Goal: Transaction & Acquisition: Purchase product/service

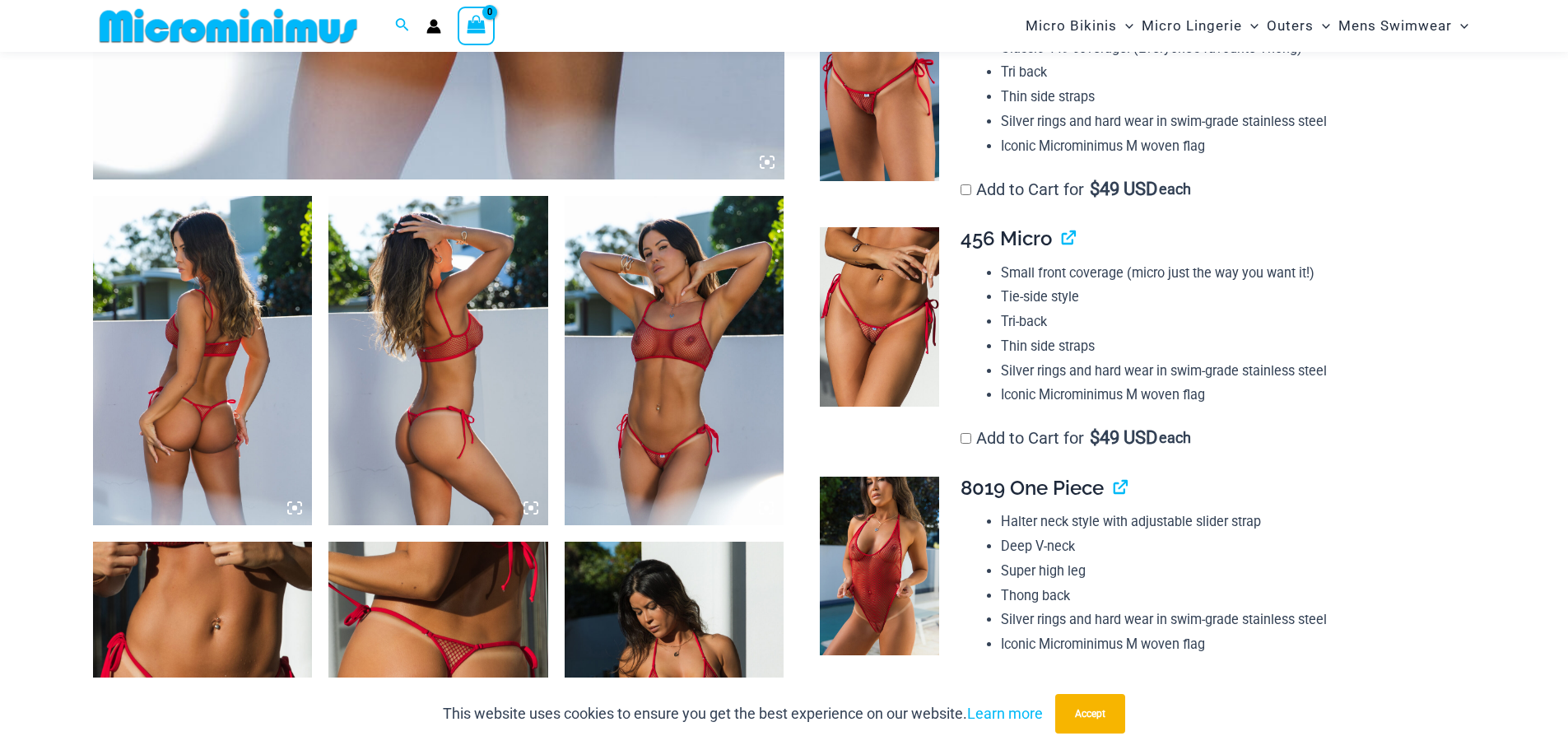
scroll to position [1058, 0]
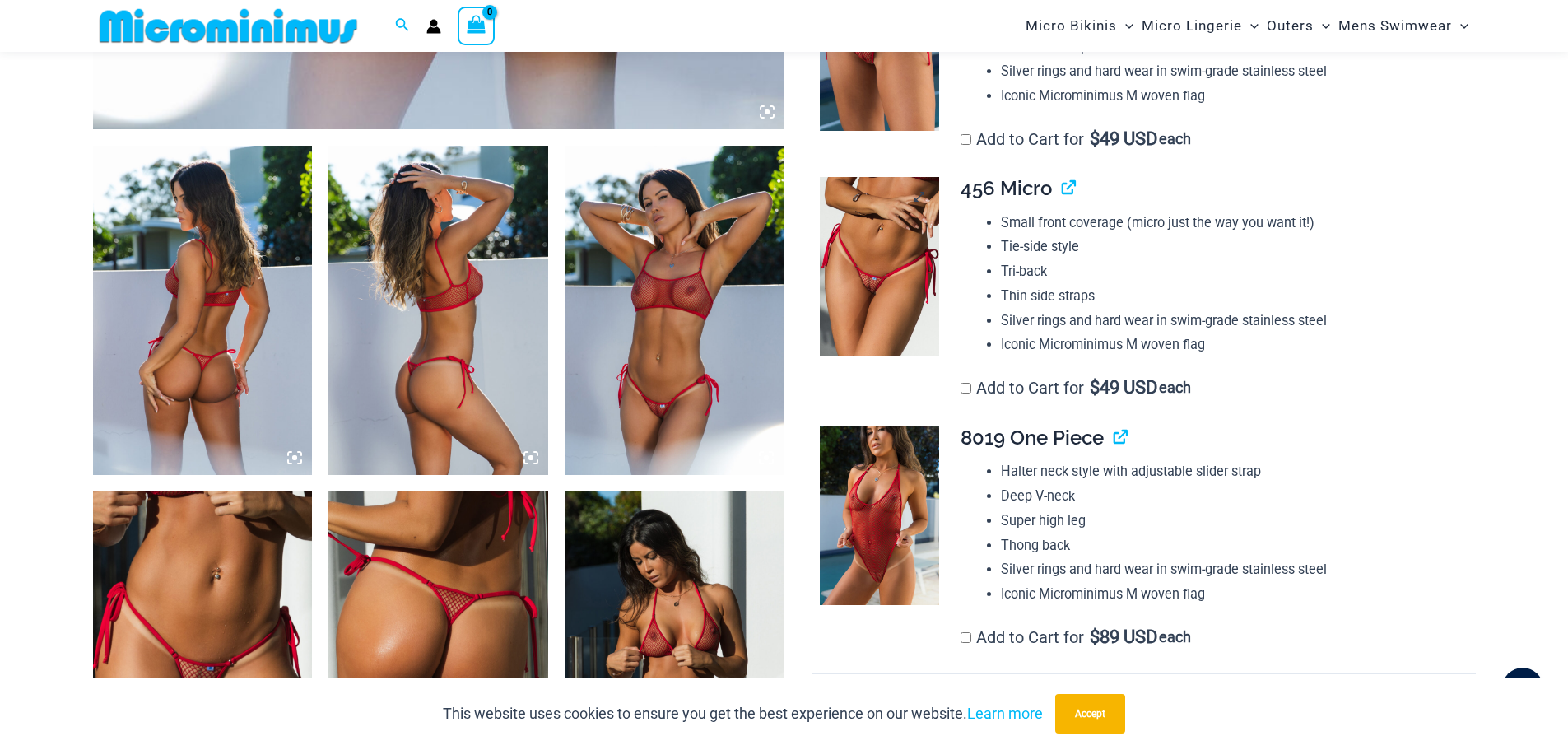
click at [859, 272] on img at bounding box center [880, 267] width 119 height 180
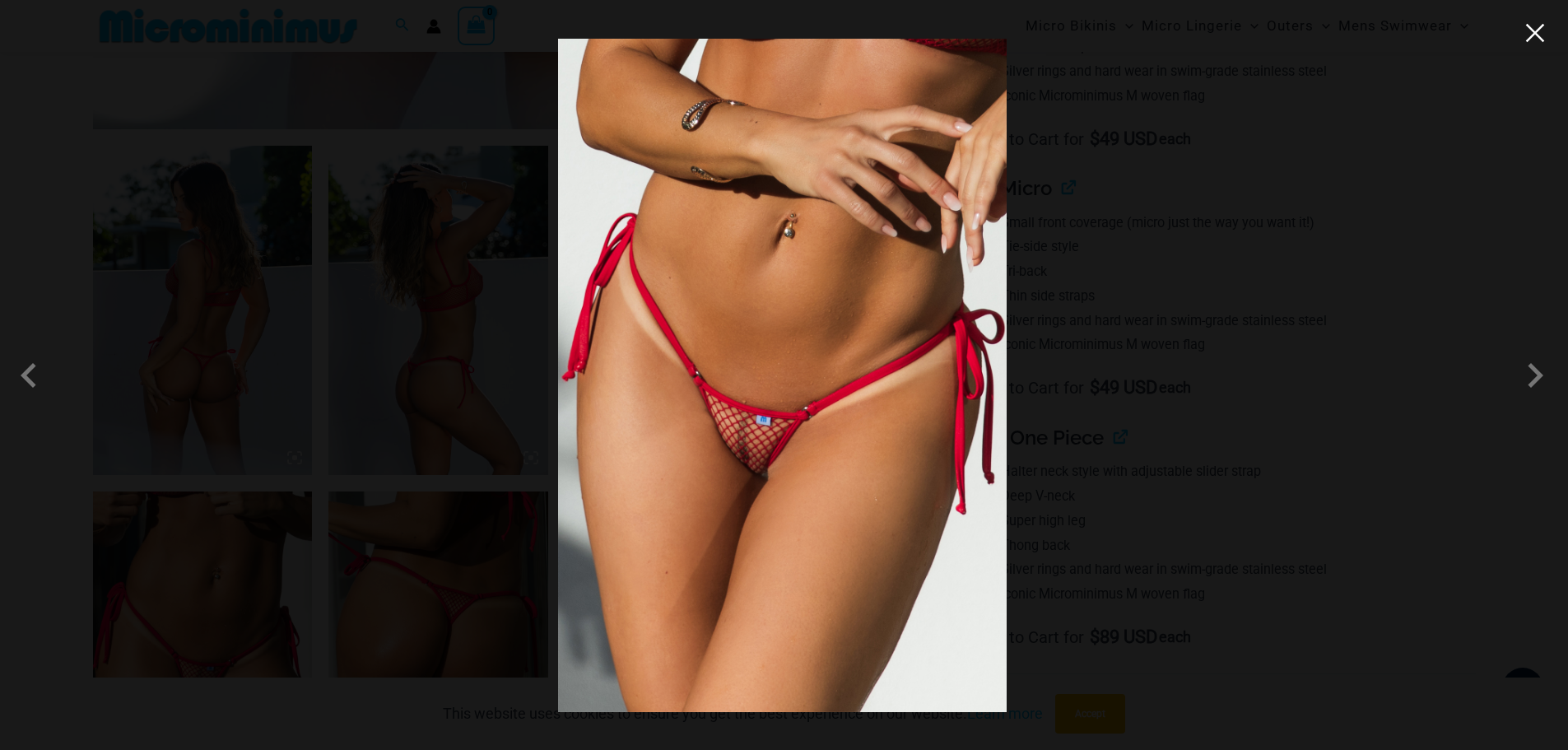
click at [1538, 35] on button "Close" at bounding box center [1535, 33] width 25 height 25
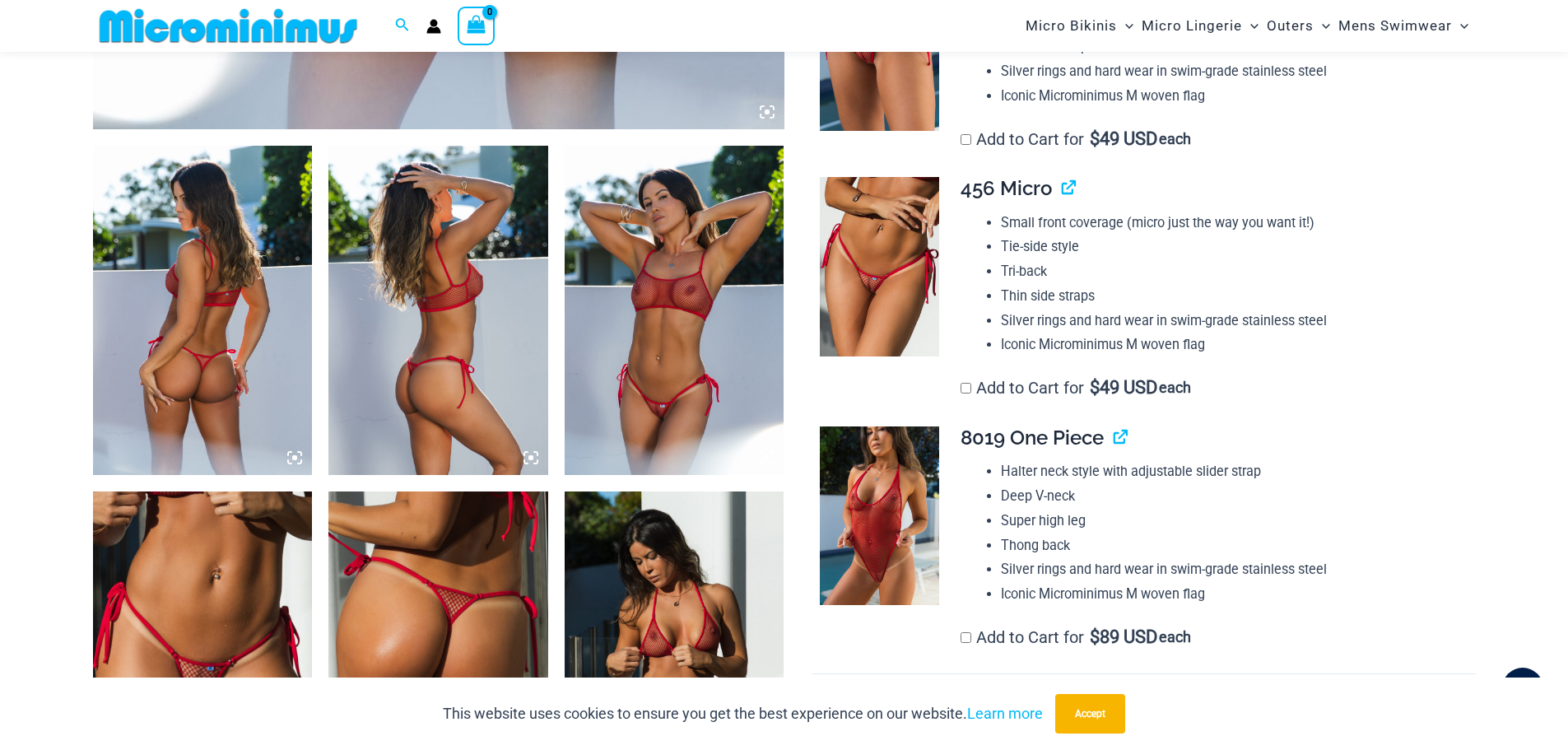
click at [883, 492] on img at bounding box center [880, 516] width 119 height 180
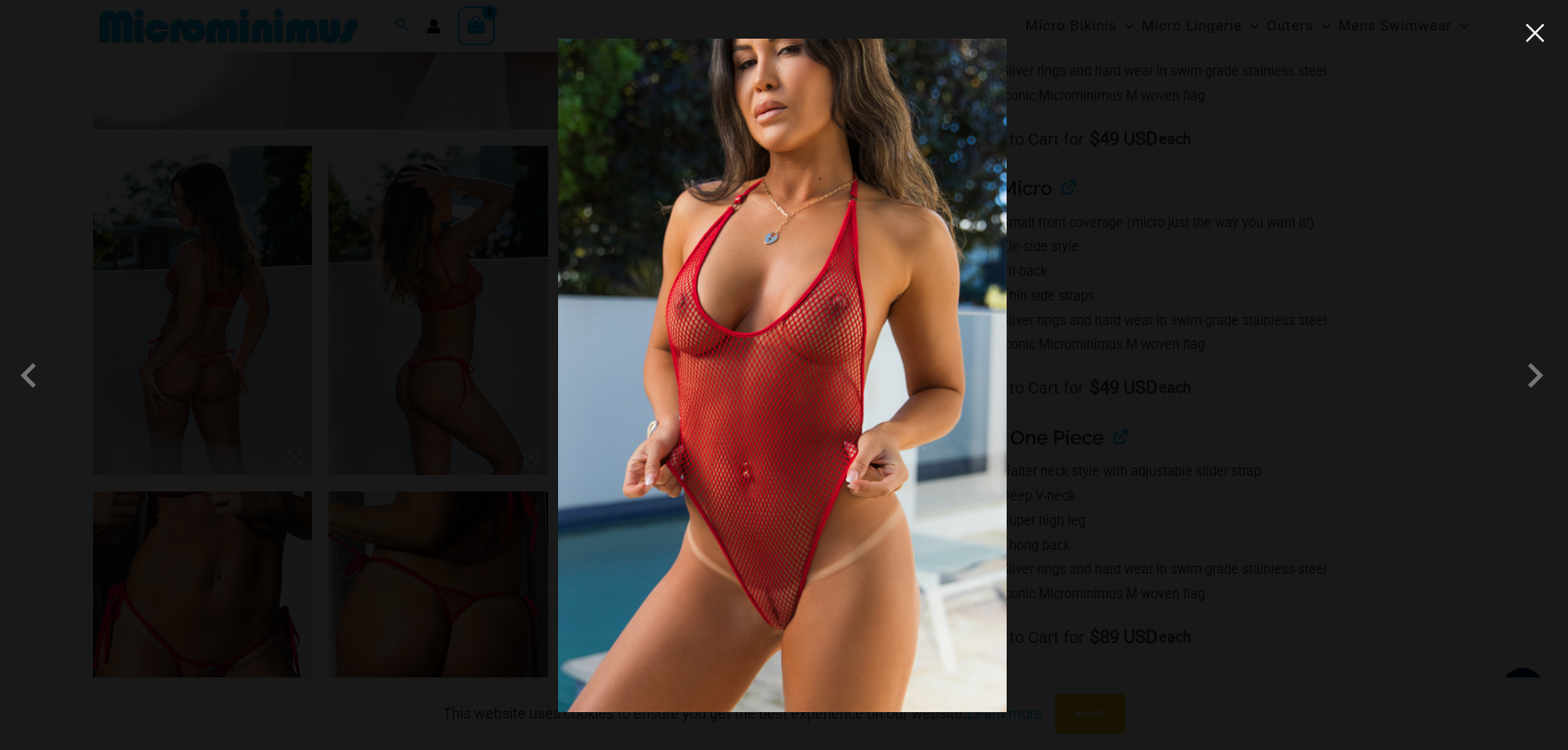
click at [1527, 43] on button "Close" at bounding box center [1535, 33] width 25 height 25
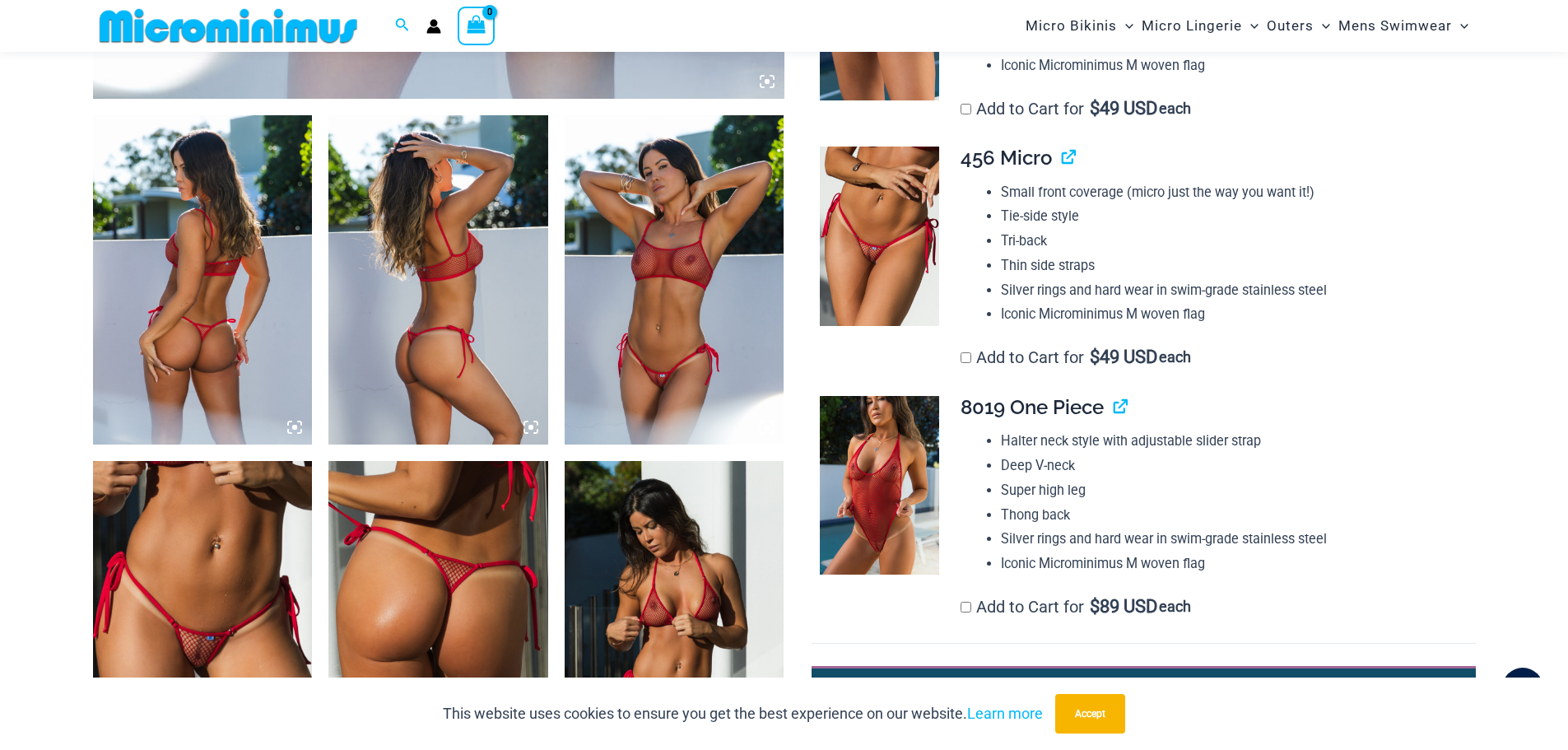
scroll to position [1140, 0]
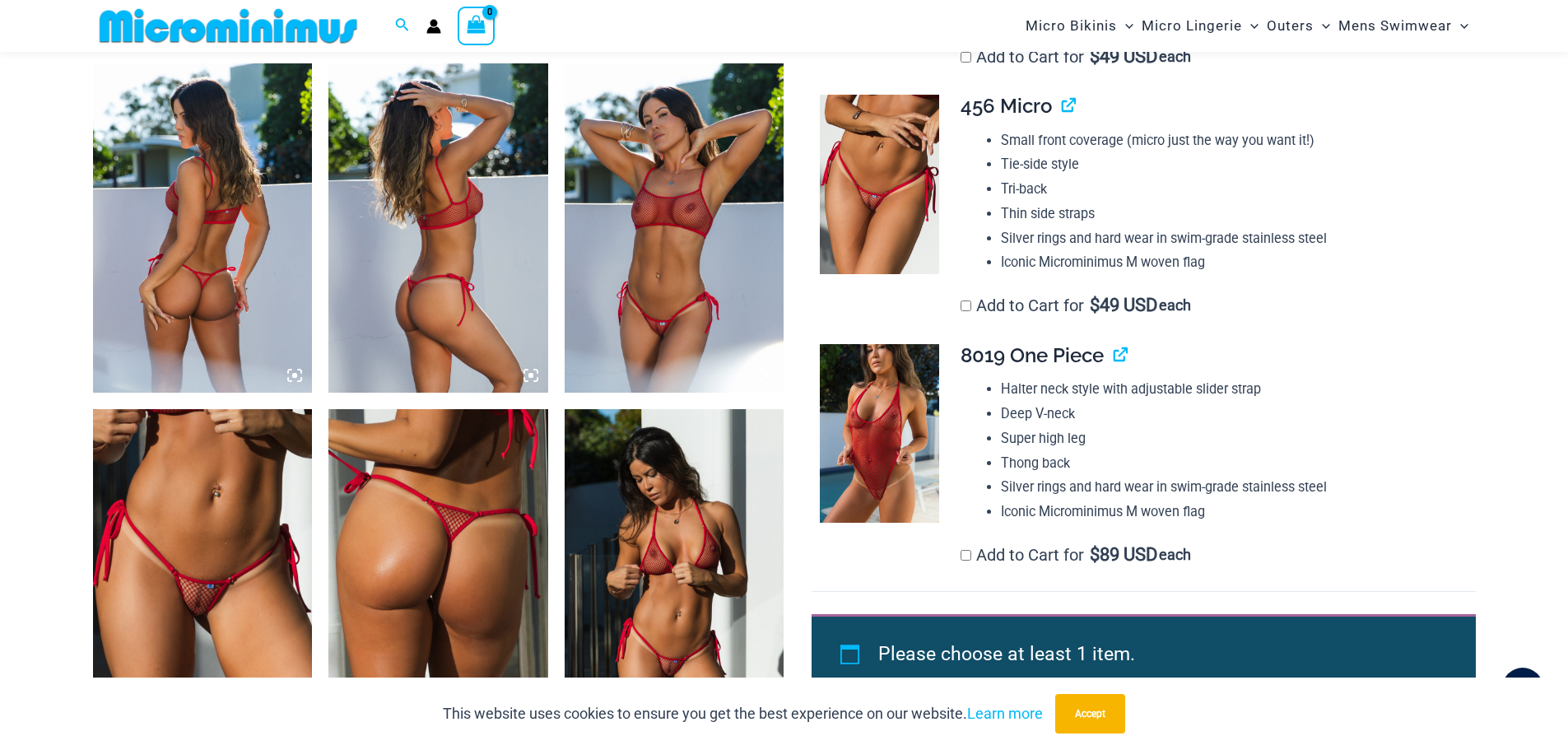
click at [448, 541] on img at bounding box center [437, 573] width 220 height 329
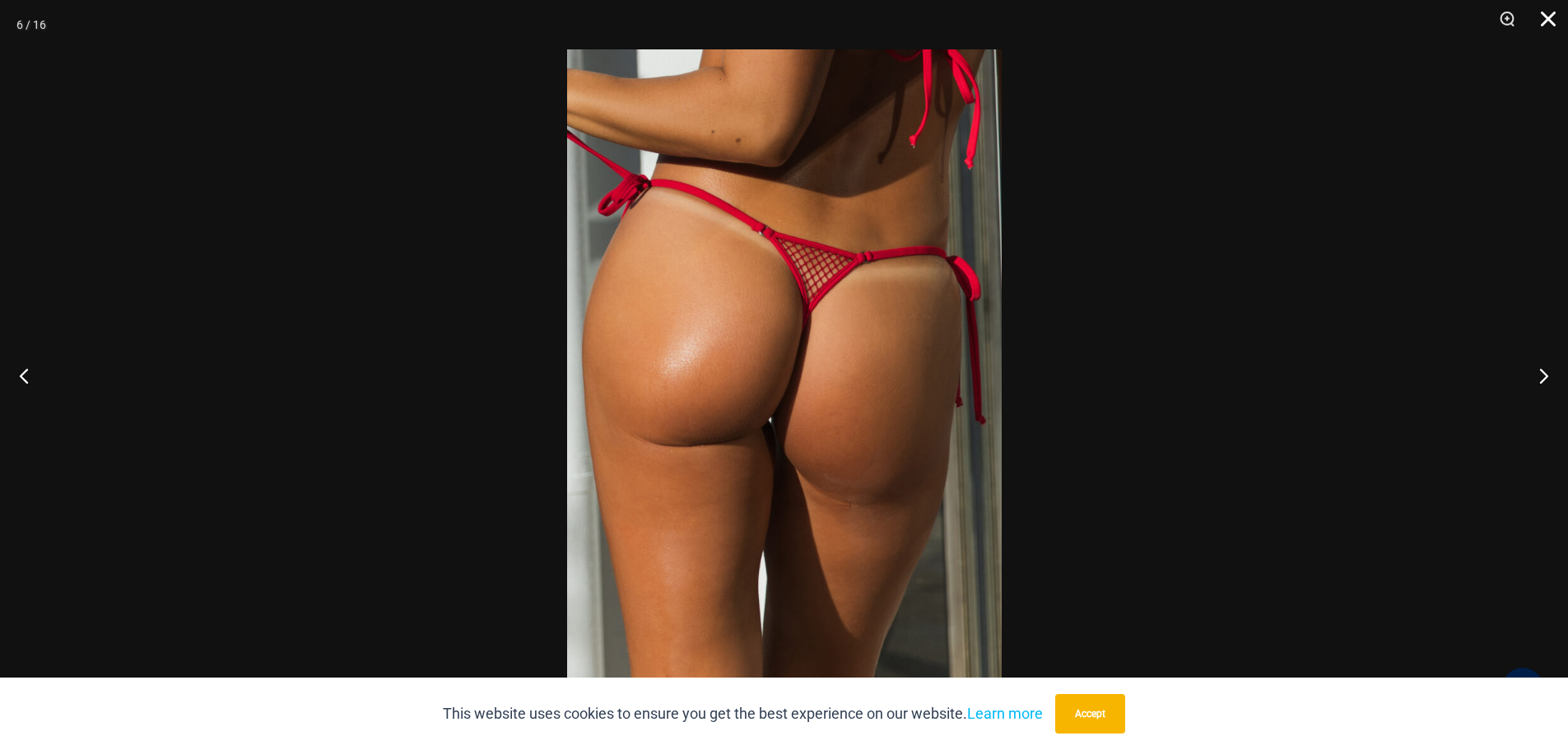
click at [1552, 7] on button "Close" at bounding box center [1542, 25] width 41 height 50
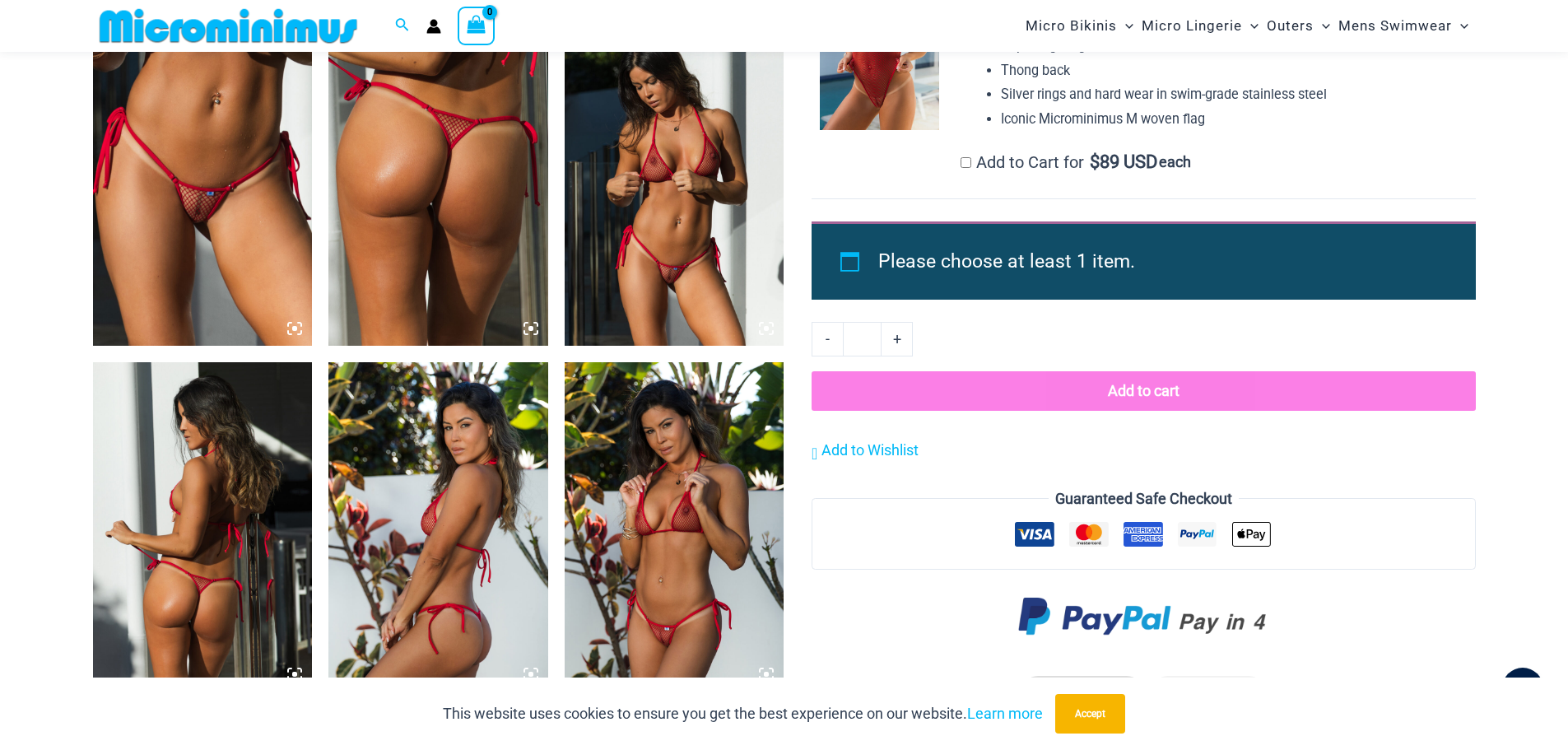
scroll to position [1552, 0]
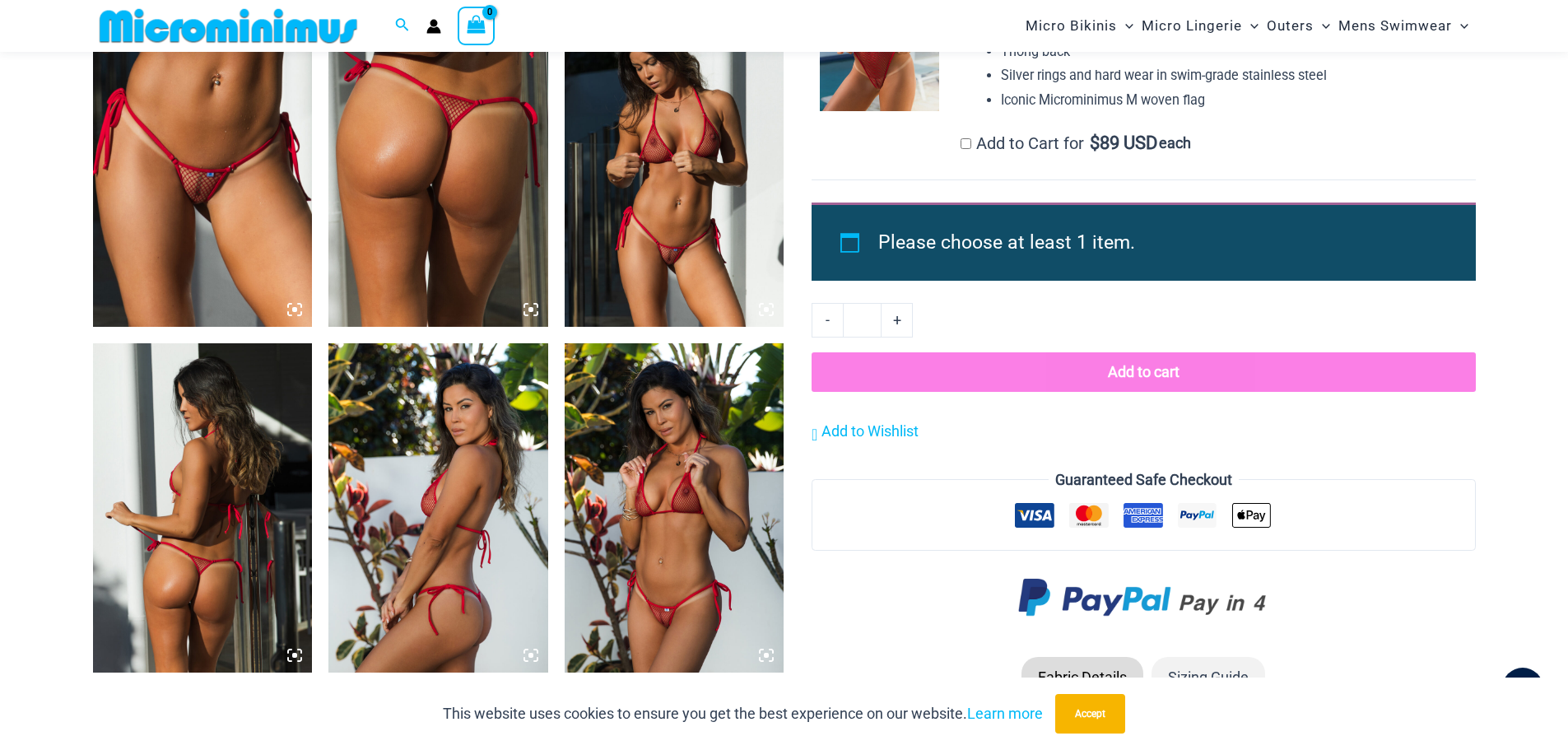
click at [220, 210] on img at bounding box center [202, 162] width 220 height 329
